Goal: Task Accomplishment & Management: Manage account settings

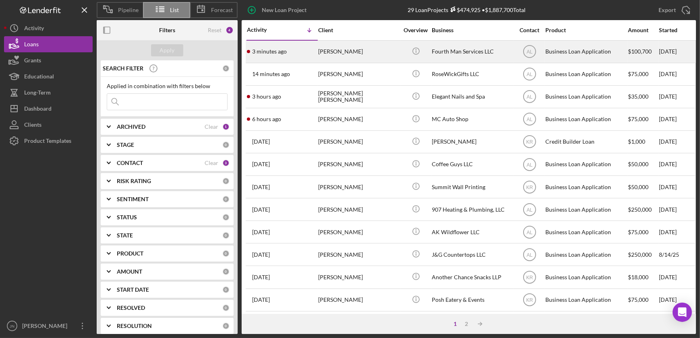
click at [353, 48] on div "[PERSON_NAME]" at bounding box center [358, 51] width 81 height 21
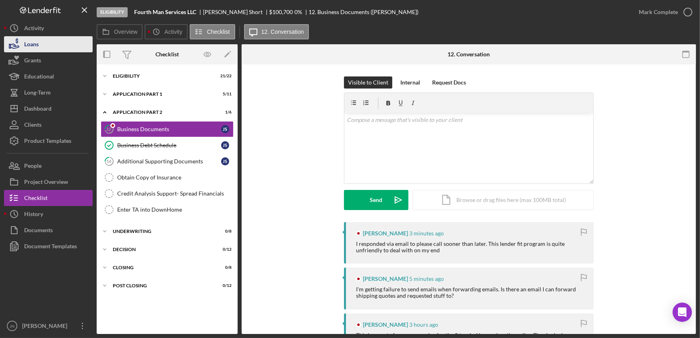
click at [39, 44] on button "Loans" at bounding box center [48, 44] width 89 height 16
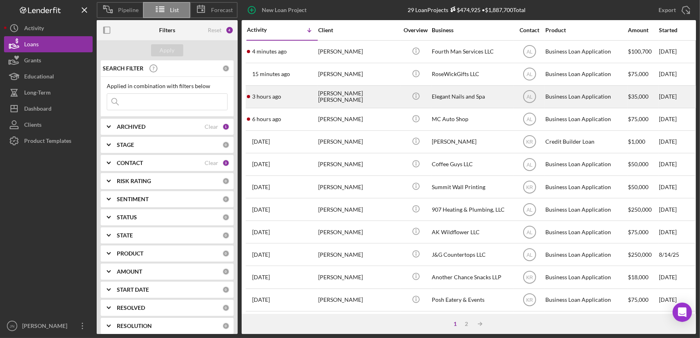
click at [276, 95] on time "3 hours ago" at bounding box center [266, 96] width 29 height 6
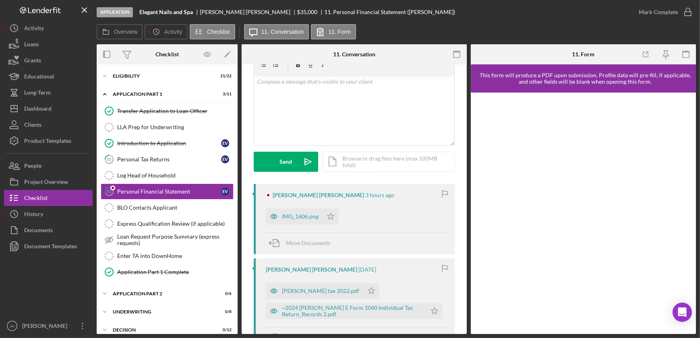
scroll to position [110, 0]
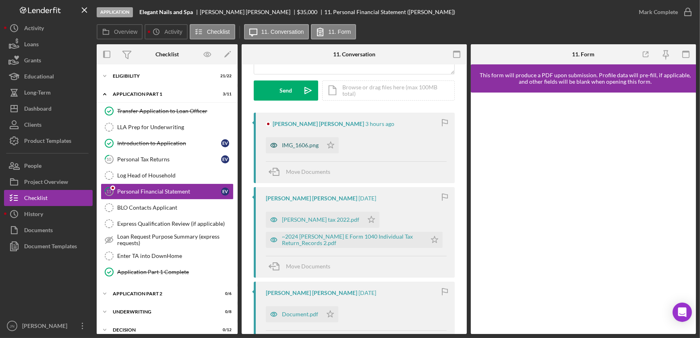
click at [290, 143] on div "IMG_1606.png" at bounding box center [300, 145] width 37 height 6
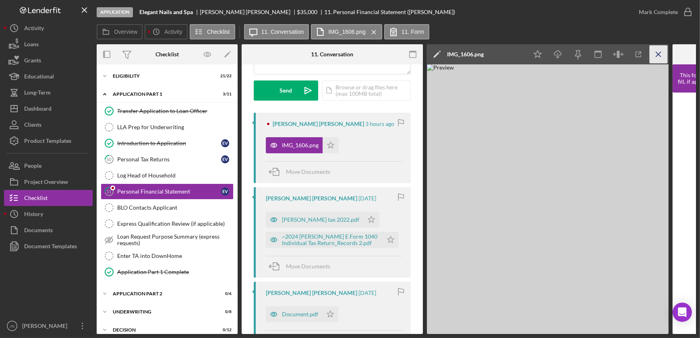
click at [664, 58] on icon "Icon/Menu Close" at bounding box center [659, 55] width 18 height 18
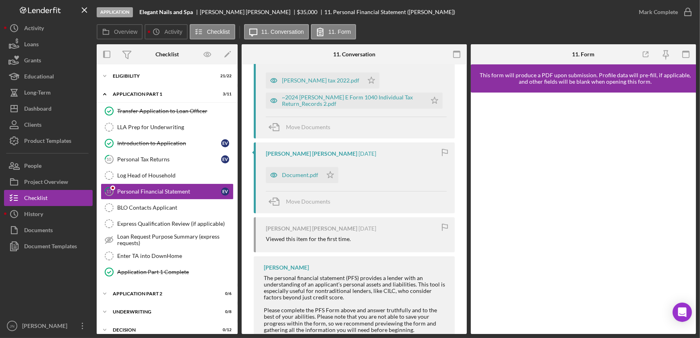
scroll to position [256, 0]
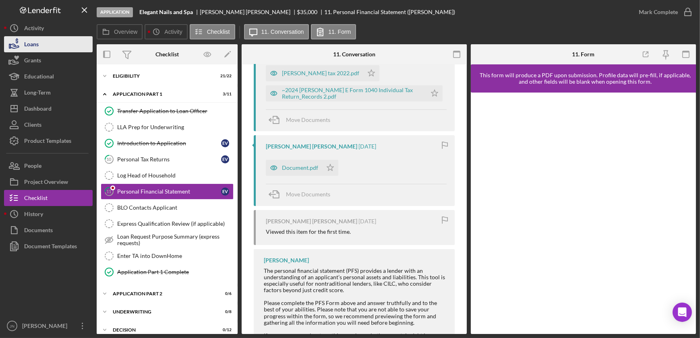
click at [43, 46] on button "Loans" at bounding box center [48, 44] width 89 height 16
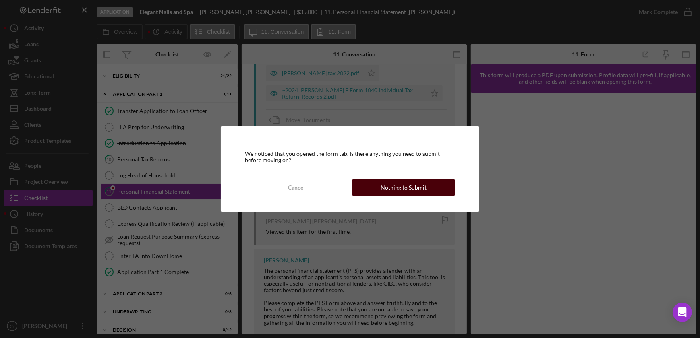
click at [414, 185] on div "Nothing to Submit" at bounding box center [404, 188] width 46 height 16
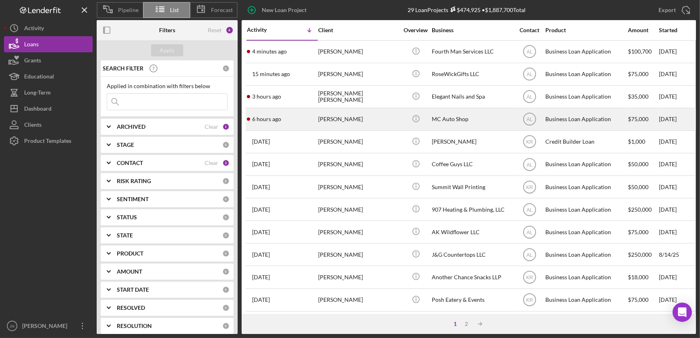
click at [340, 123] on div "[PERSON_NAME]" at bounding box center [358, 119] width 81 height 21
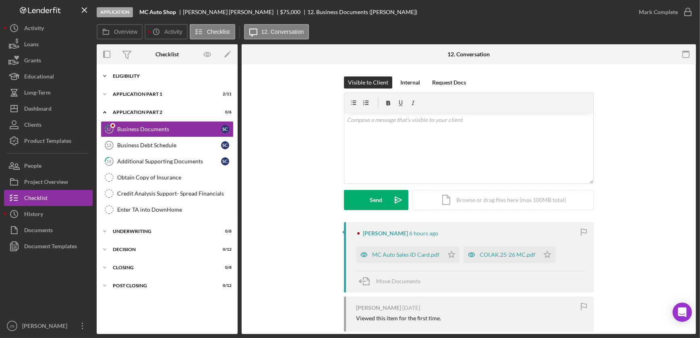
click at [142, 78] on div "Eligibility" at bounding box center [170, 76] width 115 height 5
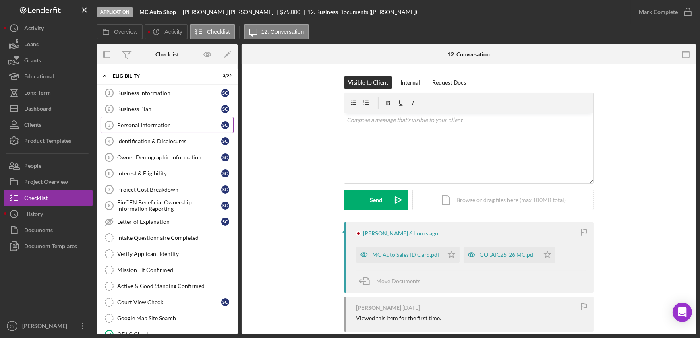
click at [145, 126] on div "Personal Information" at bounding box center [169, 125] width 104 height 6
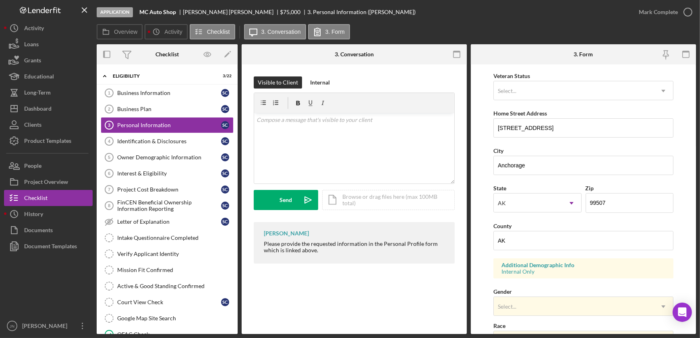
scroll to position [146, 0]
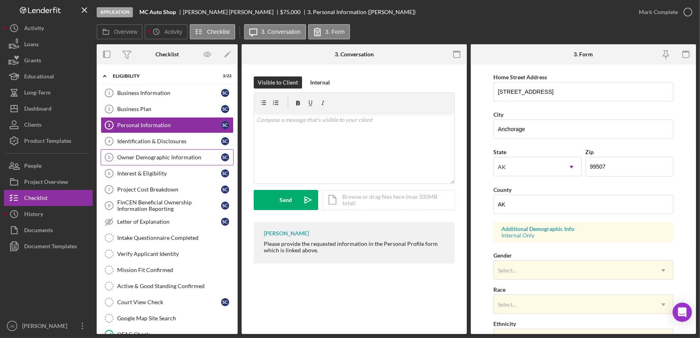
click at [156, 156] on div "Owner Demographic Information" at bounding box center [169, 157] width 104 height 6
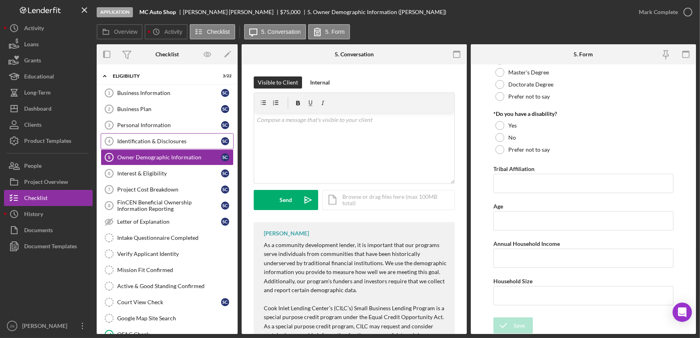
click at [142, 141] on div "Identification & Disclosures" at bounding box center [169, 141] width 104 height 6
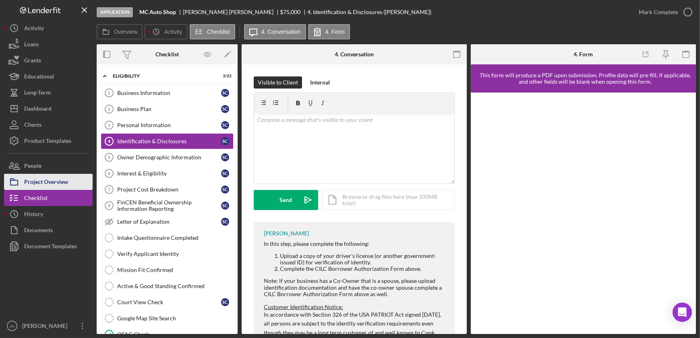
click at [45, 182] on div "Project Overview" at bounding box center [46, 183] width 44 height 18
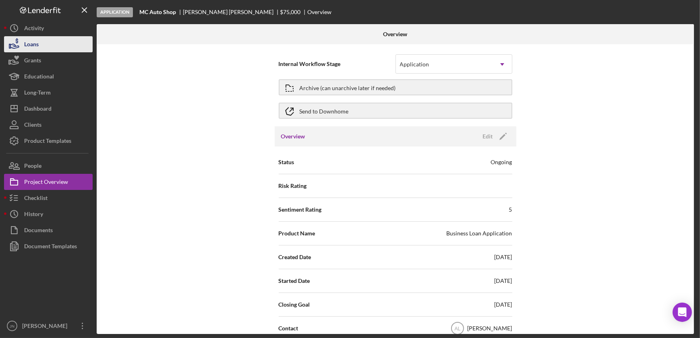
click at [41, 42] on button "Loans" at bounding box center [48, 44] width 89 height 16
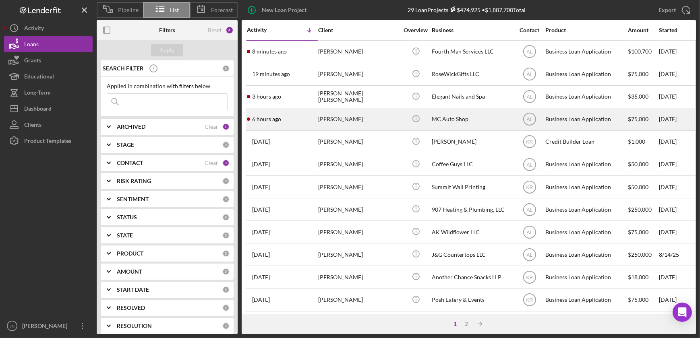
click at [357, 119] on div "[PERSON_NAME]" at bounding box center [358, 119] width 81 height 21
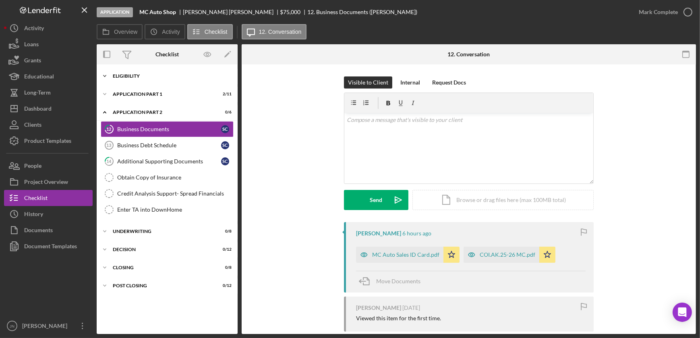
click at [150, 77] on div "Eligibility" at bounding box center [170, 76] width 115 height 5
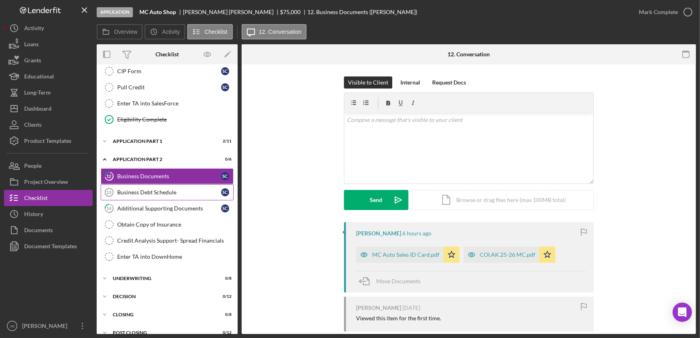
scroll to position [321, 0]
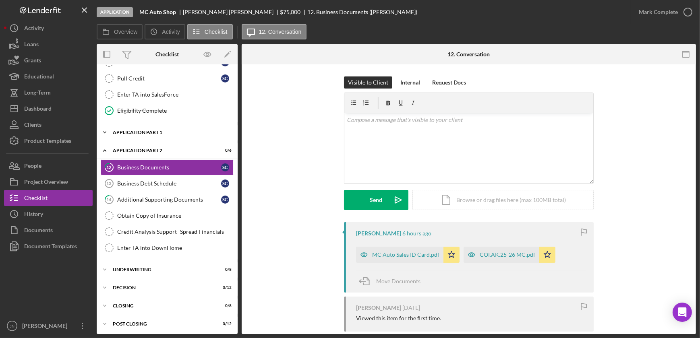
click at [157, 133] on div "Application Part 1" at bounding box center [170, 132] width 115 height 5
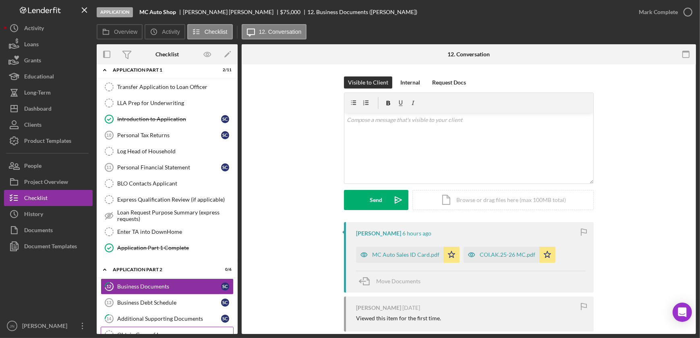
scroll to position [501, 0]
